Goal: Information Seeking & Learning: Learn about a topic

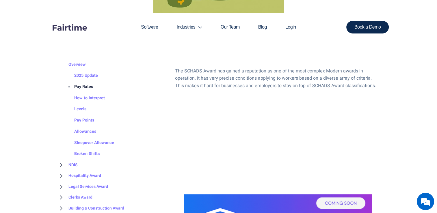
scroll to position [58, 0]
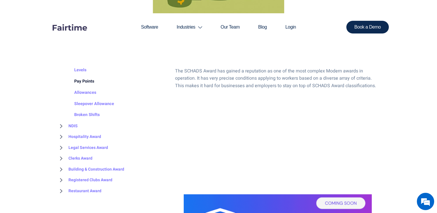
click at [86, 81] on link "Pay Points" at bounding box center [78, 81] width 31 height 11
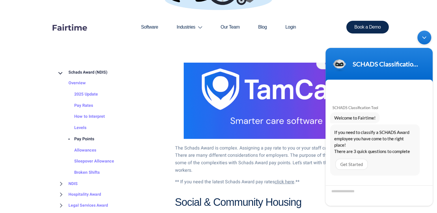
scroll to position [79, 0]
